Goal: Navigation & Orientation: Find specific page/section

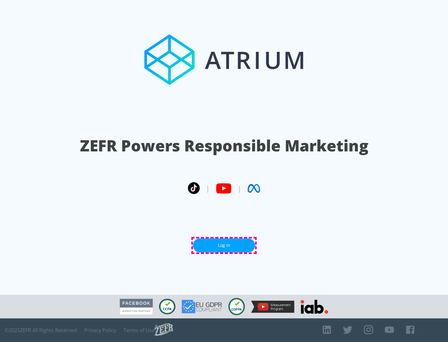
click at [224, 246] on link "Log In" at bounding box center [224, 246] width 62 height 14
